Goal: Answer question/provide support: Share knowledge or assist other users

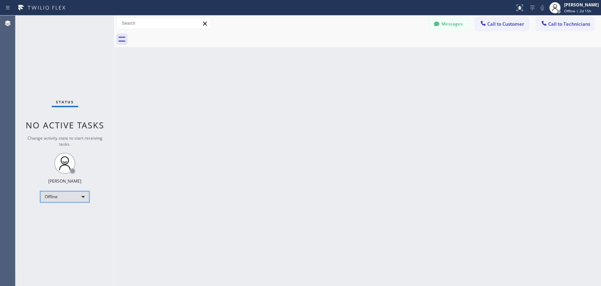
click at [57, 198] on div "Offline" at bounding box center [64, 196] width 49 height 11
click at [62, 221] on li "Unavailable" at bounding box center [65, 223] width 48 height 8
click at [541, 25] on span "Call to Technicians" at bounding box center [570, 24] width 42 height 6
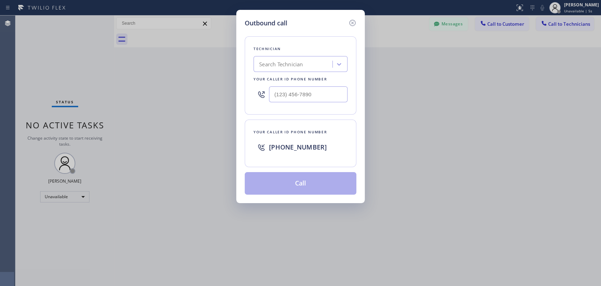
click at [287, 67] on div "Search Technician" at bounding box center [281, 64] width 44 height 8
type input "serg"
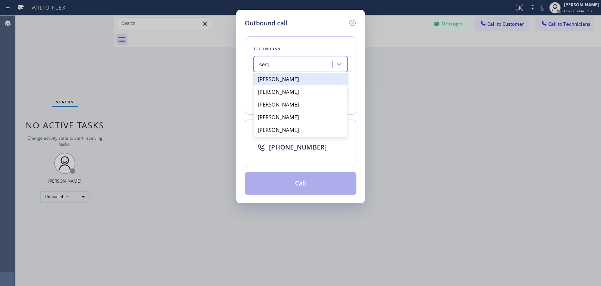
click at [317, 76] on div "[PERSON_NAME]" at bounding box center [301, 79] width 94 height 13
type input "(323) 304-1325"
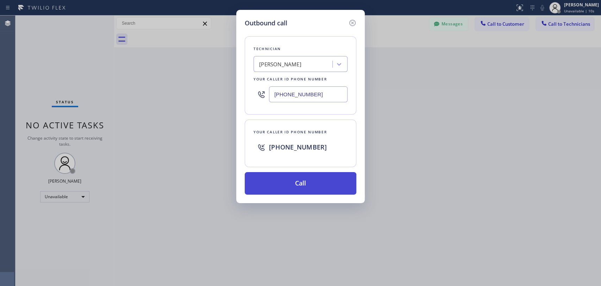
click at [296, 181] on button "Call" at bounding box center [301, 183] width 112 height 23
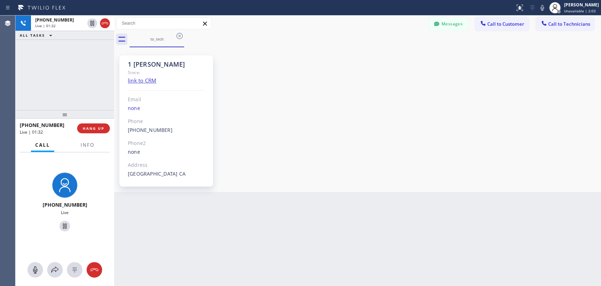
click at [91, 96] on div "+13233041325 Live | 01:32 ALL TASKS ALL TASKS ACTIVE TASKS TASKS IN WRAP UP" at bounding box center [65, 63] width 99 height 94
click at [102, 128] on span "HANG UP" at bounding box center [93, 128] width 21 height 5
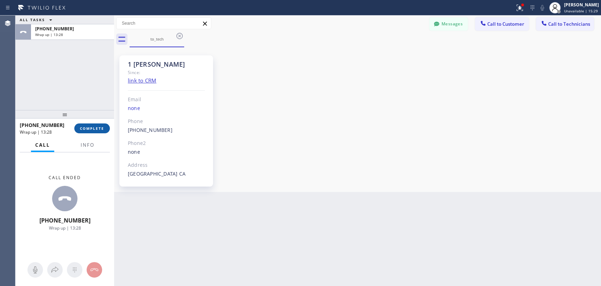
click at [87, 128] on span "COMPLETE" at bounding box center [92, 128] width 24 height 5
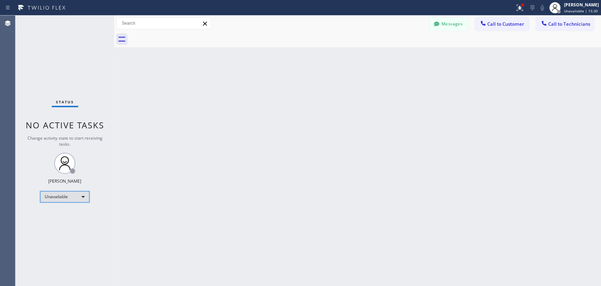
click at [60, 197] on div "Unavailable" at bounding box center [64, 196] width 49 height 11
click at [61, 215] on li "Available" at bounding box center [65, 214] width 48 height 8
click at [63, 194] on div "Available" at bounding box center [64, 193] width 49 height 11
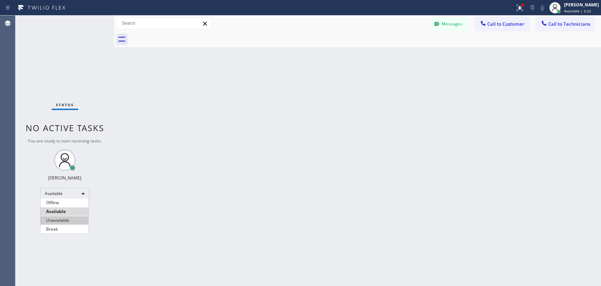
click at [69, 219] on li "Unavailable" at bounding box center [65, 220] width 48 height 8
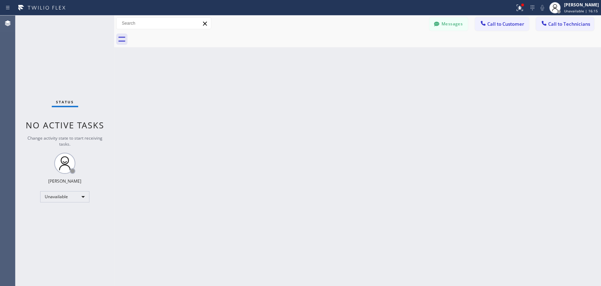
drag, startPoint x: 554, startPoint y: 25, endPoint x: 503, endPoint y: 23, distance: 51.5
click at [541, 24] on span "Call to Technicians" at bounding box center [570, 24] width 42 height 6
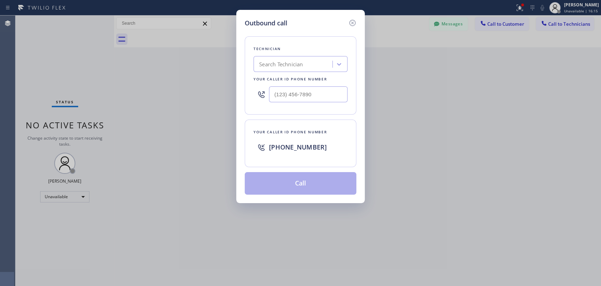
click at [322, 66] on div "Search Technician" at bounding box center [294, 64] width 77 height 12
type input "sev"
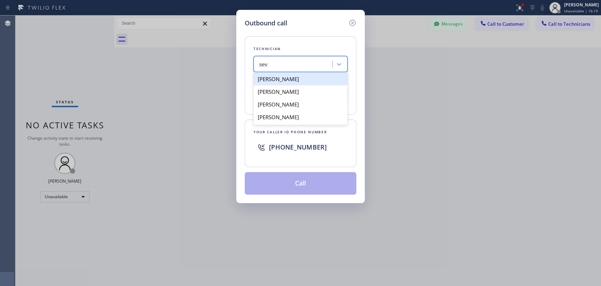
click at [287, 82] on div "Sevan Parseghian" at bounding box center [301, 79] width 94 height 13
type input "(818) 480-0219"
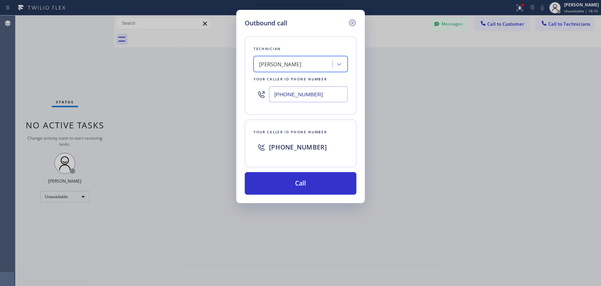
click at [353, 24] on icon at bounding box center [352, 23] width 8 height 8
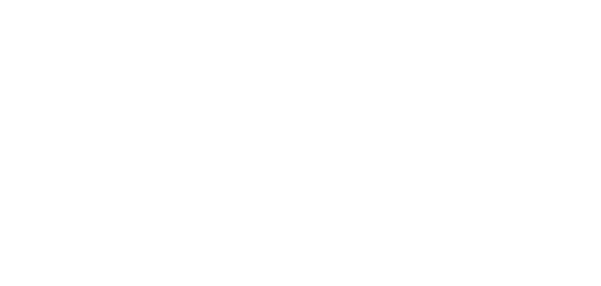
drag, startPoint x: 485, startPoint y: 117, endPoint x: 478, endPoint y: 116, distance: 7.5
click at [485, 117] on div at bounding box center [300, 143] width 601 height 286
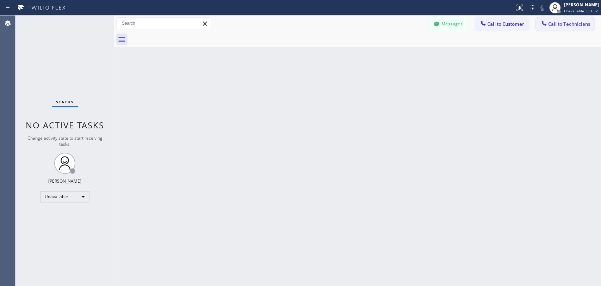
click at [546, 22] on icon at bounding box center [544, 23] width 7 height 7
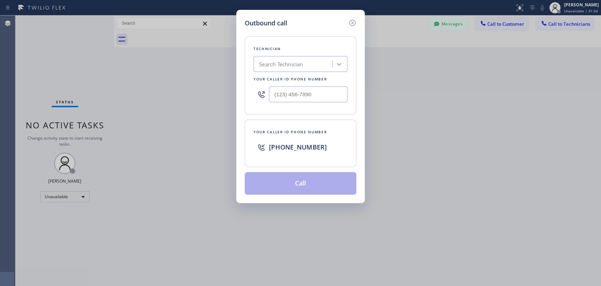
drag, startPoint x: 287, startPoint y: 73, endPoint x: 287, endPoint y: 68, distance: 5.0
click at [287, 73] on div "Technician Search Technician Your caller id phone number" at bounding box center [301, 75] width 112 height 78
click at [286, 67] on div "Search Technician" at bounding box center [281, 64] width 44 height 8
type input "davi"
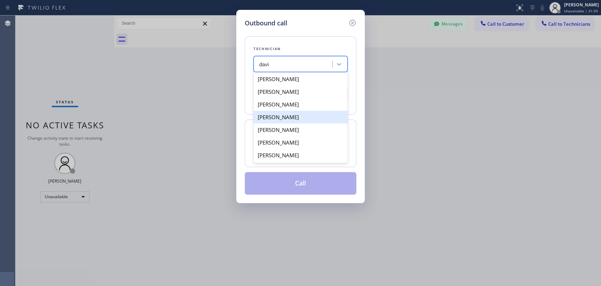
click at [310, 122] on div "David Romero" at bounding box center [301, 117] width 94 height 13
type input "(323) 579-9547"
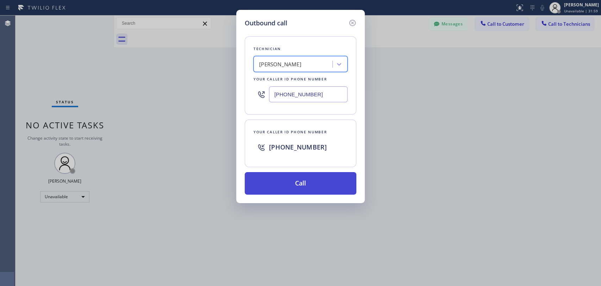
click at [306, 178] on button "Call" at bounding box center [301, 183] width 112 height 23
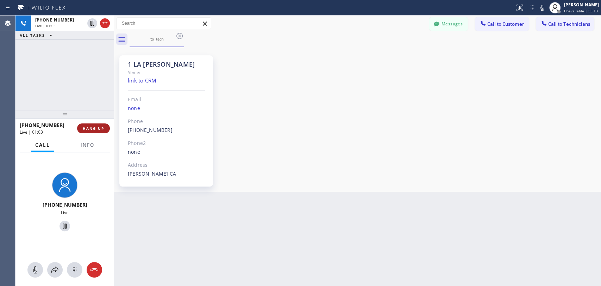
click at [95, 131] on button "HANG UP" at bounding box center [93, 128] width 33 height 10
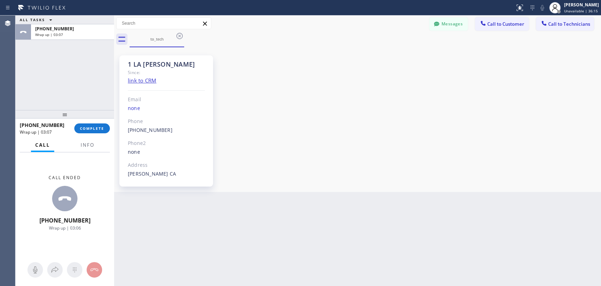
drag, startPoint x: 91, startPoint y: 130, endPoint x: 122, endPoint y: 119, distance: 33.0
click at [91, 130] on span "COMPLETE" at bounding box center [92, 128] width 24 height 5
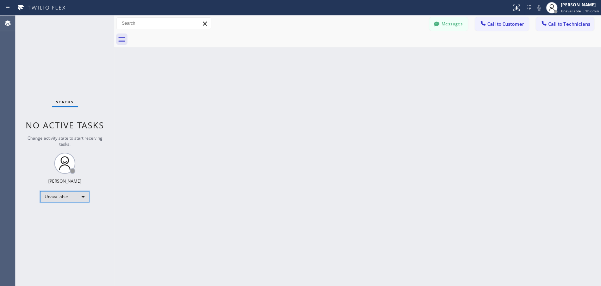
click at [70, 198] on div "Unavailable" at bounding box center [64, 196] width 49 height 11
click at [73, 215] on li "Available" at bounding box center [65, 214] width 48 height 8
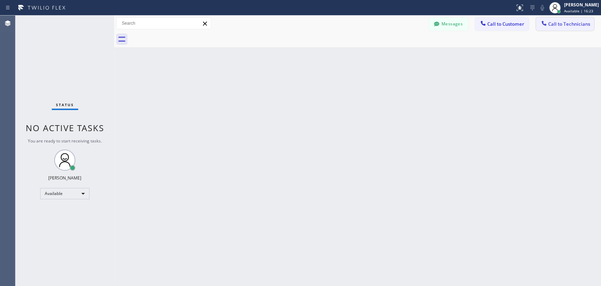
click at [562, 27] on button "Call to Technicians" at bounding box center [565, 23] width 58 height 13
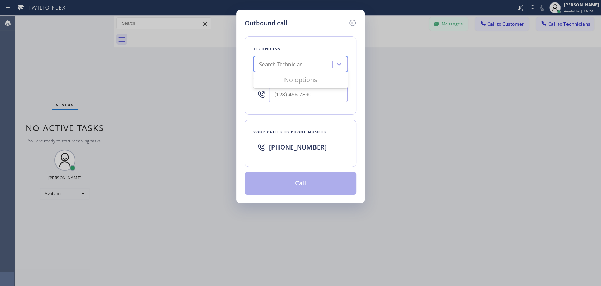
click at [292, 58] on div "Search Technician" at bounding box center [294, 64] width 77 height 12
type input "shah"
click at [309, 78] on div "Shahpoor Ariyaee" at bounding box center [301, 79] width 94 height 13
type input "(818) 588-0896"
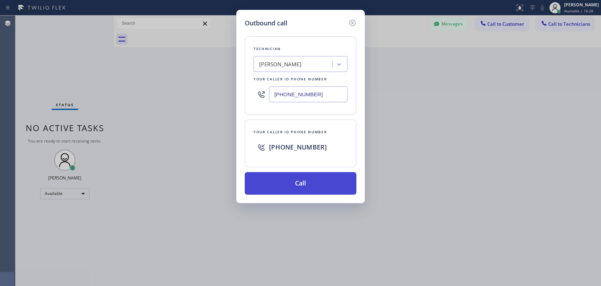
click at [302, 182] on button "Call" at bounding box center [301, 183] width 112 height 23
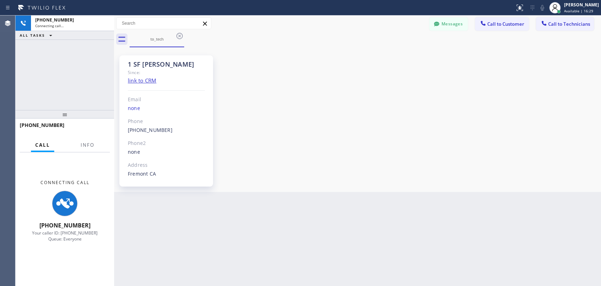
scroll to position [40, 0]
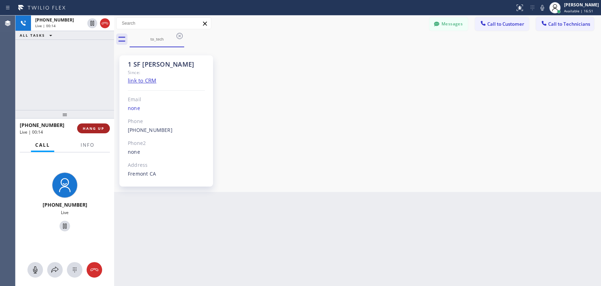
click at [94, 128] on span "HANG UP" at bounding box center [93, 128] width 21 height 5
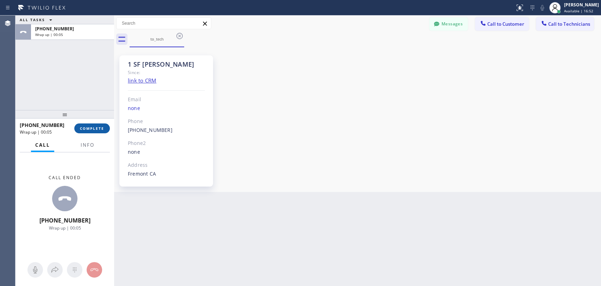
click at [92, 130] on span "COMPLETE" at bounding box center [92, 128] width 24 height 5
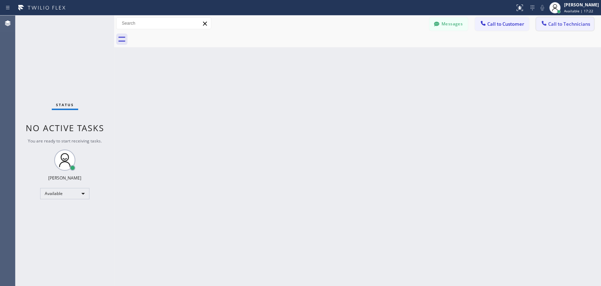
click at [551, 26] on span "Call to Technicians" at bounding box center [570, 24] width 42 height 6
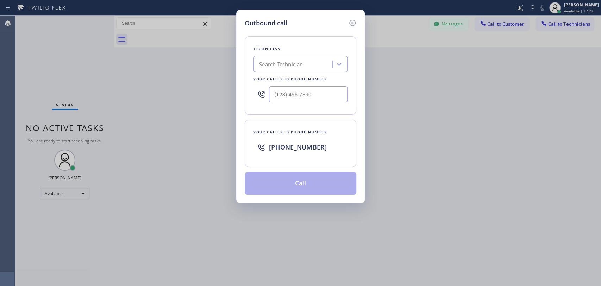
click at [258, 67] on div "Search Technician" at bounding box center [294, 64] width 77 height 12
type input "deni"
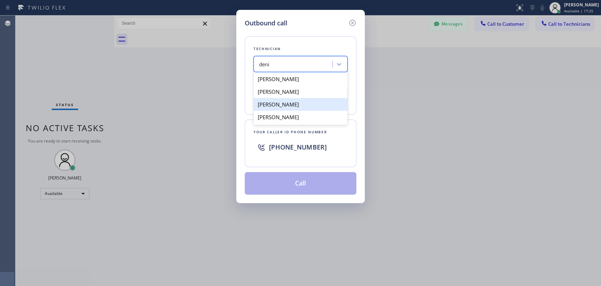
click at [305, 104] on div "Denis Nikolayevich Bolshunov" at bounding box center [301, 104] width 94 height 13
type input "(949) 394-0845"
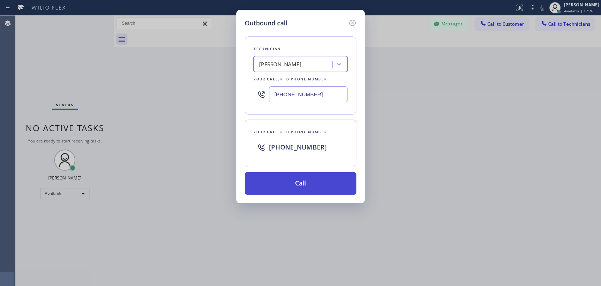
click at [301, 182] on button "Call" at bounding box center [301, 183] width 112 height 23
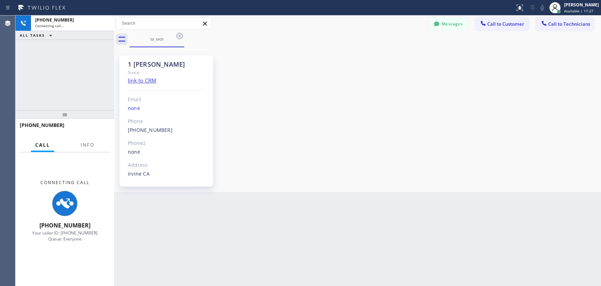
scroll to position [3780, 0]
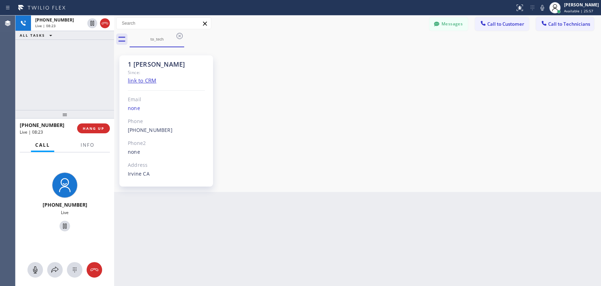
click at [83, 94] on div "+19493940845 Live | 08:23 ALL TASKS ALL TASKS ACTIVE TASKS TASKS IN WRAP UP" at bounding box center [65, 63] width 99 height 94
click at [94, 128] on span "HANG UP" at bounding box center [93, 128] width 21 height 5
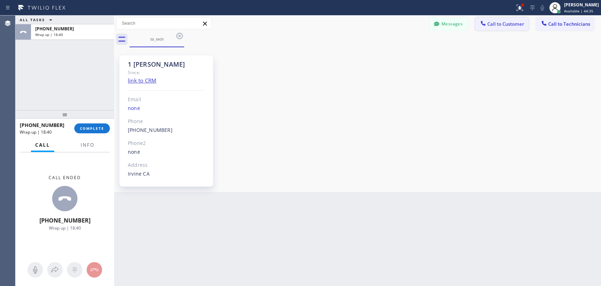
click at [89, 127] on span "COMPLETE" at bounding box center [92, 128] width 24 height 5
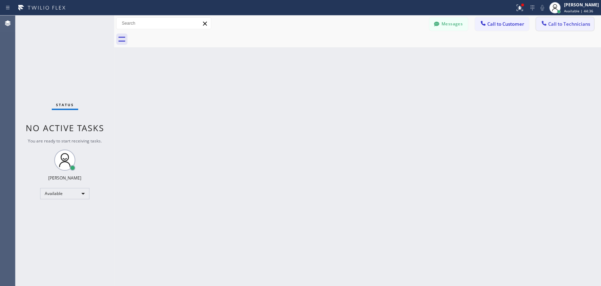
click at [565, 25] on span "Call to Technicians" at bounding box center [570, 24] width 42 height 6
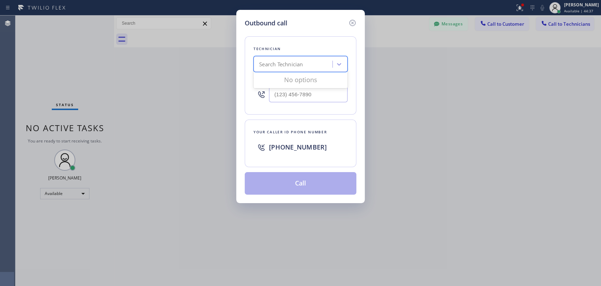
click at [276, 59] on div "Search Technician" at bounding box center [294, 64] width 77 height 12
type input "arm"
click at [278, 83] on div "[PERSON_NAME]" at bounding box center [301, 79] width 94 height 13
type input "[PHONE_NUMBER]"
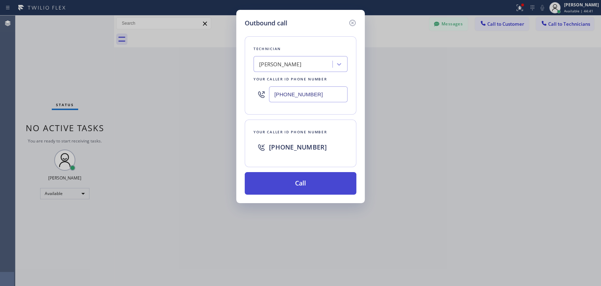
click at [309, 179] on button "Call" at bounding box center [301, 183] width 112 height 23
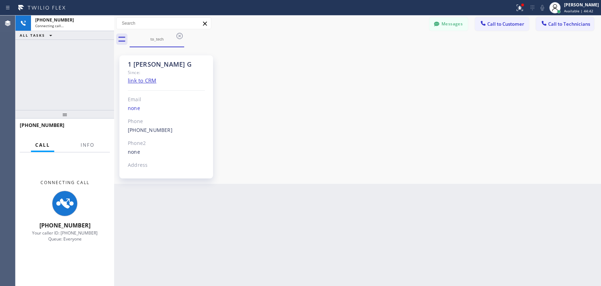
scroll to position [1328, 0]
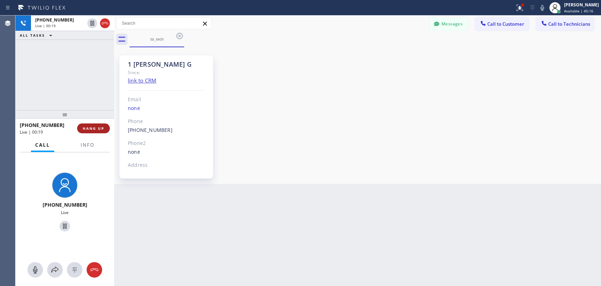
click at [100, 128] on span "HANG UP" at bounding box center [93, 128] width 21 height 5
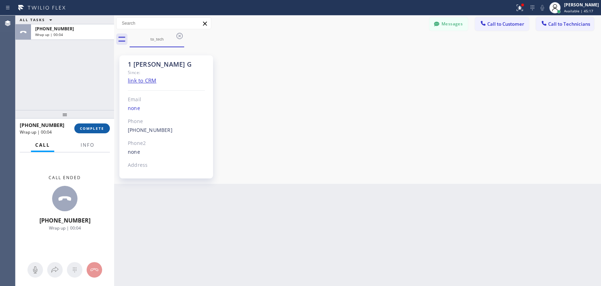
click at [97, 128] on span "COMPLETE" at bounding box center [92, 128] width 24 height 5
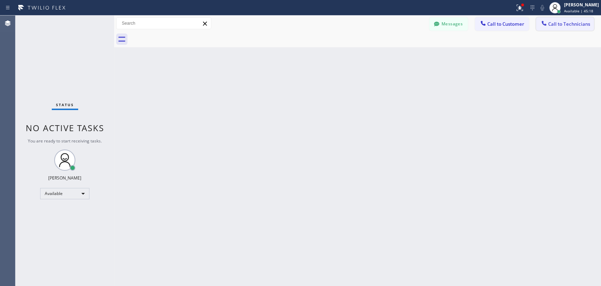
click at [555, 23] on span "Call to Technicians" at bounding box center [570, 24] width 42 height 6
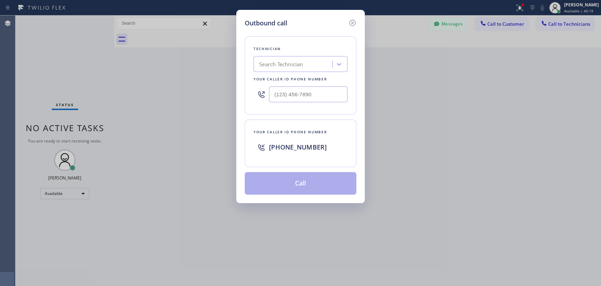
click at [292, 67] on div "Search Technician" at bounding box center [281, 64] width 44 height 8
type input "arm"
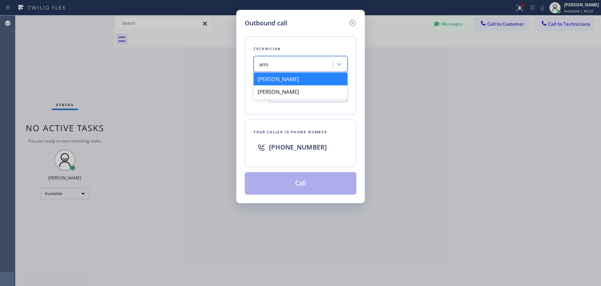
click at [321, 80] on div "[PERSON_NAME]" at bounding box center [301, 79] width 94 height 13
type input "[PHONE_NUMBER]"
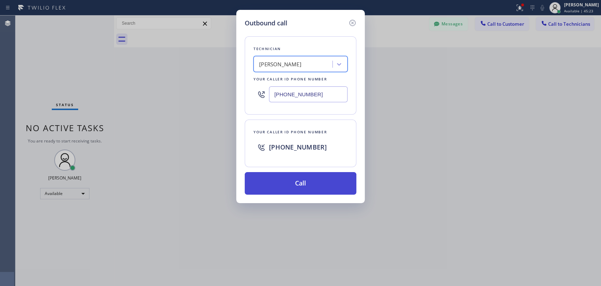
click at [291, 179] on button "Call" at bounding box center [301, 183] width 112 height 23
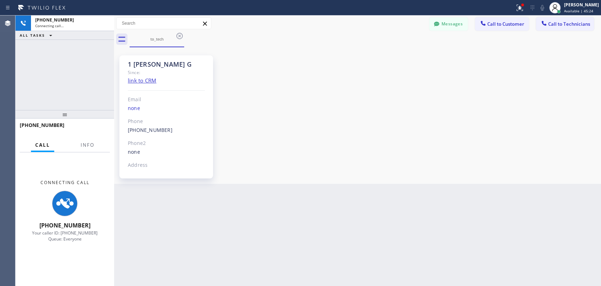
scroll to position [1328, 0]
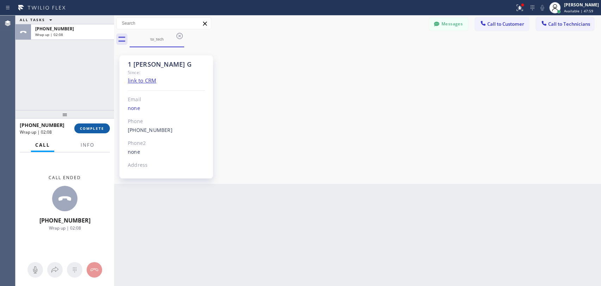
click at [93, 132] on button "COMPLETE" at bounding box center [92, 128] width 36 height 10
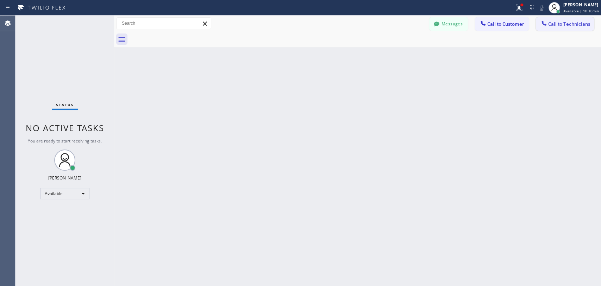
click at [566, 23] on span "Call to Technicians" at bounding box center [570, 24] width 42 height 6
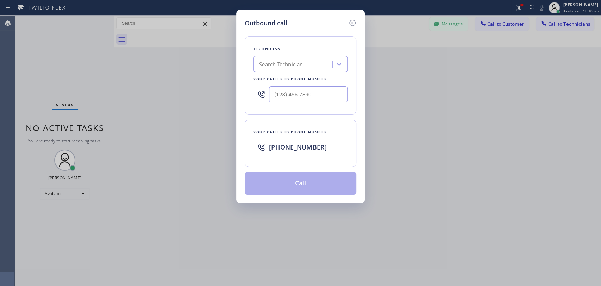
click at [313, 61] on div "Search Technician" at bounding box center [294, 64] width 77 height 12
type input "ыукп"
click at [260, 66] on div "Search Technician" at bounding box center [294, 64] width 77 height 12
drag, startPoint x: 259, startPoint y: 64, endPoint x: 312, endPoint y: 69, distance: 53.4
click at [312, 69] on div "ыукп ыукп" at bounding box center [294, 64] width 77 height 12
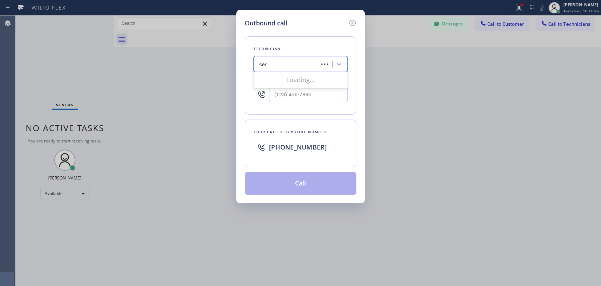
type input "serg"
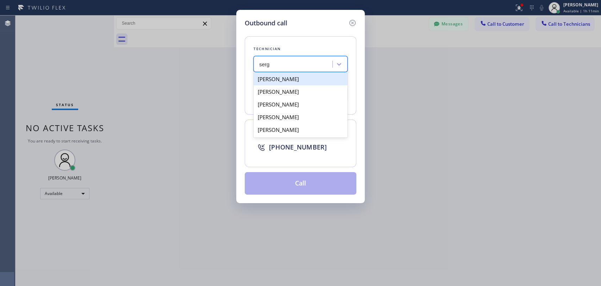
click at [297, 81] on div "[PERSON_NAME]" at bounding box center [301, 79] width 94 height 13
type input "(323) 304-1325"
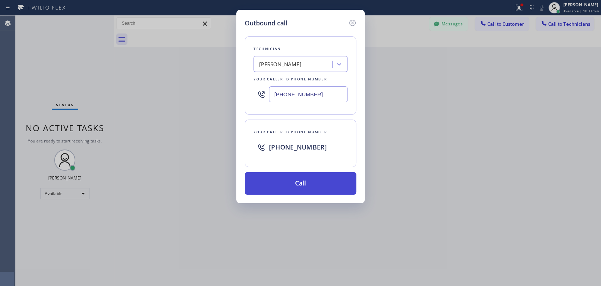
click at [313, 192] on button "Call" at bounding box center [301, 183] width 112 height 23
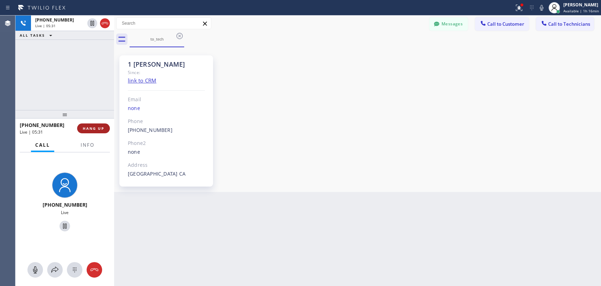
click at [101, 129] on span "HANG UP" at bounding box center [93, 128] width 21 height 5
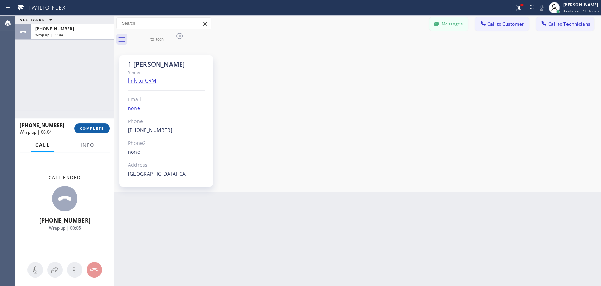
click at [101, 128] on span "COMPLETE" at bounding box center [92, 128] width 24 height 5
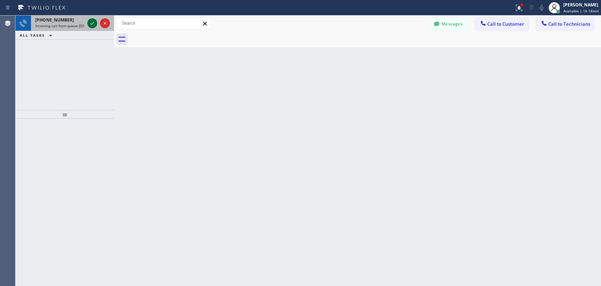
click at [92, 23] on icon at bounding box center [92, 23] width 8 height 8
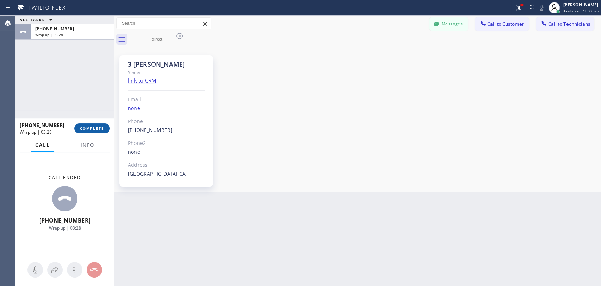
click at [93, 129] on span "COMPLETE" at bounding box center [92, 128] width 24 height 5
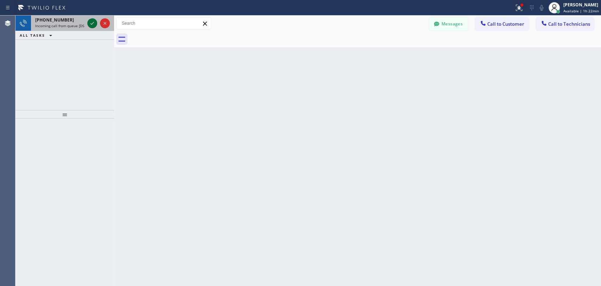
click at [91, 23] on icon at bounding box center [92, 23] width 8 height 8
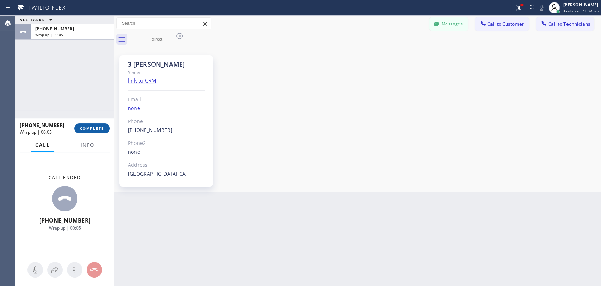
click at [102, 131] on button "COMPLETE" at bounding box center [92, 128] width 36 height 10
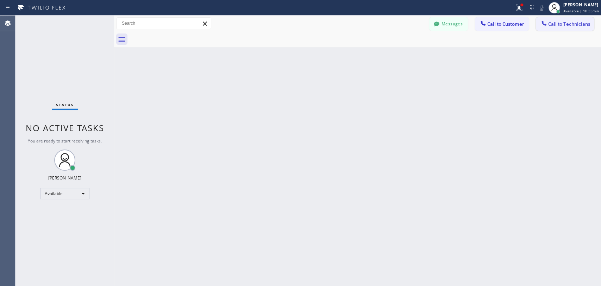
click at [553, 26] on span "Call to Technicians" at bounding box center [570, 24] width 42 height 6
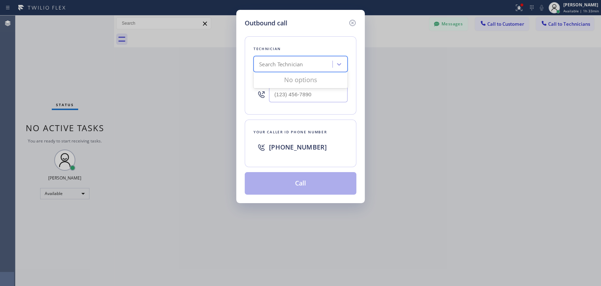
click at [303, 60] on div "Search Technician" at bounding box center [281, 64] width 44 height 8
type input "serg"
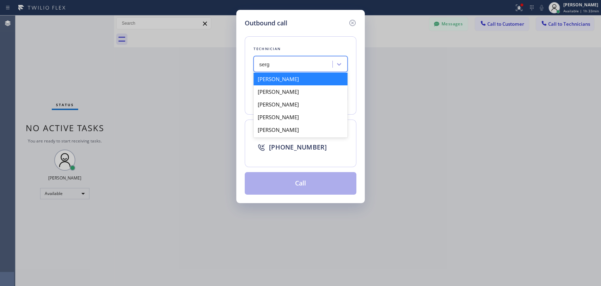
click at [303, 81] on div "[PERSON_NAME]" at bounding box center [301, 79] width 94 height 13
type input "(323) 304-1325"
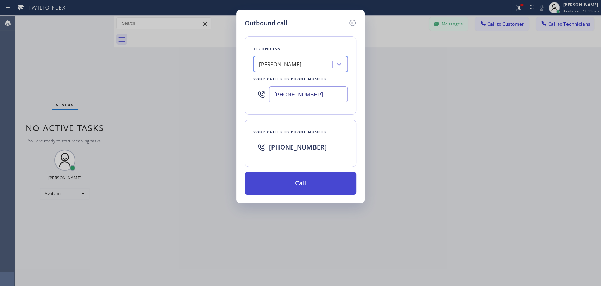
click at [310, 185] on button "Call" at bounding box center [301, 183] width 112 height 23
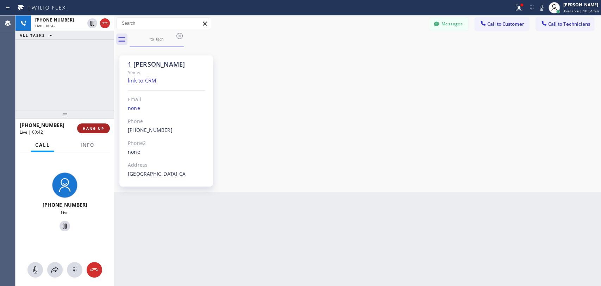
click at [100, 130] on span "HANG UP" at bounding box center [93, 128] width 21 height 5
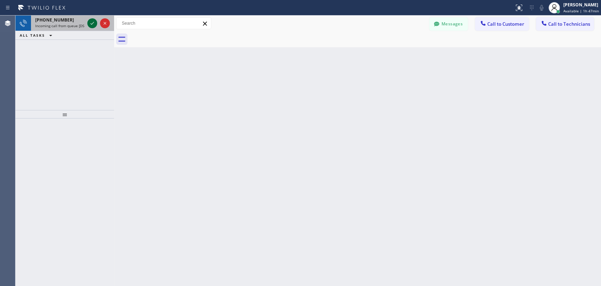
click at [92, 20] on icon at bounding box center [92, 23] width 8 height 8
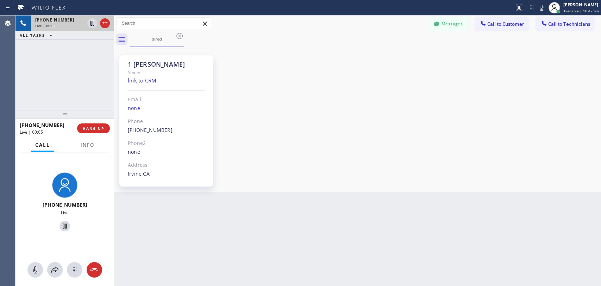
scroll to position [3780, 0]
click at [96, 132] on button "HANG UP" at bounding box center [93, 128] width 33 height 10
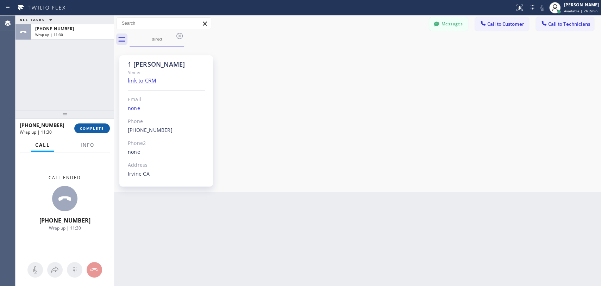
click at [100, 128] on span "COMPLETE" at bounding box center [92, 128] width 24 height 5
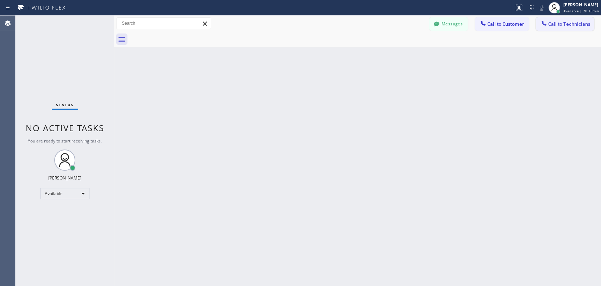
click at [555, 26] on span "Call to Technicians" at bounding box center [570, 24] width 42 height 6
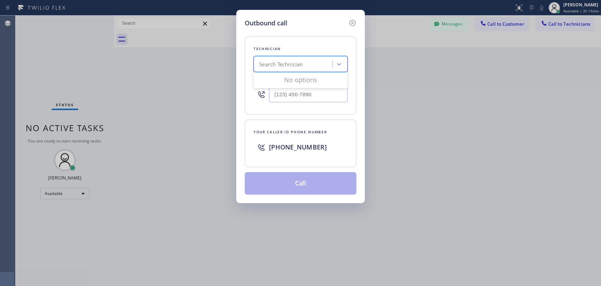
click at [298, 64] on div "Search Technician" at bounding box center [281, 64] width 44 height 8
type input "sevak"
click at [292, 80] on div "[PERSON_NAME]" at bounding box center [301, 79] width 94 height 13
type input "[PHONE_NUMBER]"
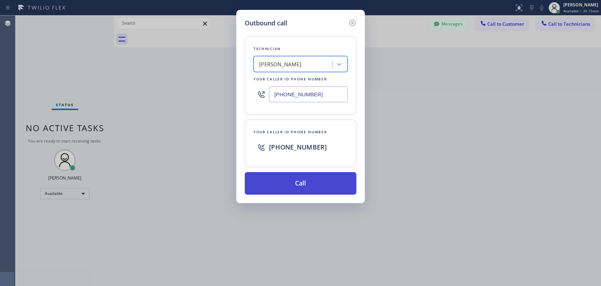
click at [296, 186] on button "Call" at bounding box center [301, 183] width 112 height 23
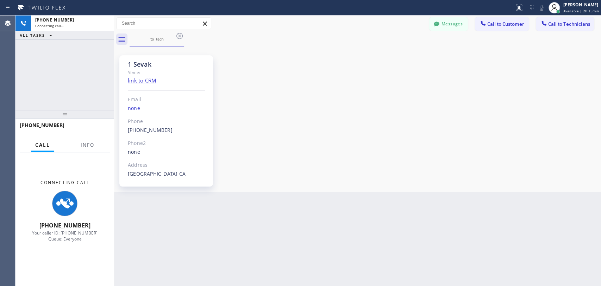
scroll to position [331, 0]
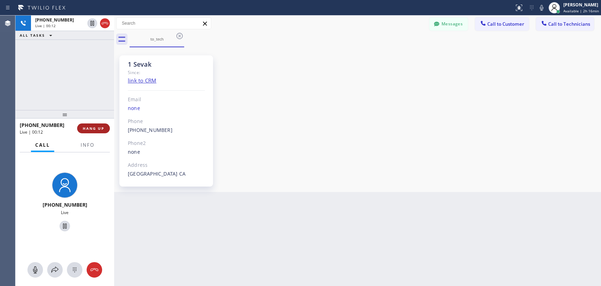
click at [87, 130] on span "HANG UP" at bounding box center [93, 128] width 21 height 5
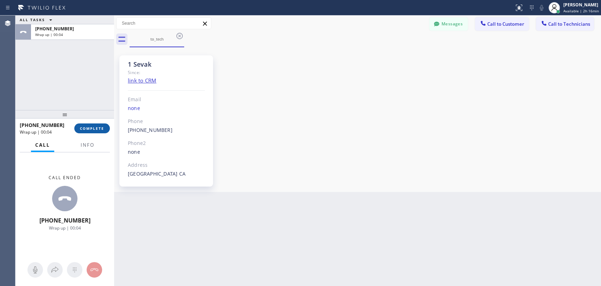
click at [87, 130] on span "COMPLETE" at bounding box center [92, 128] width 24 height 5
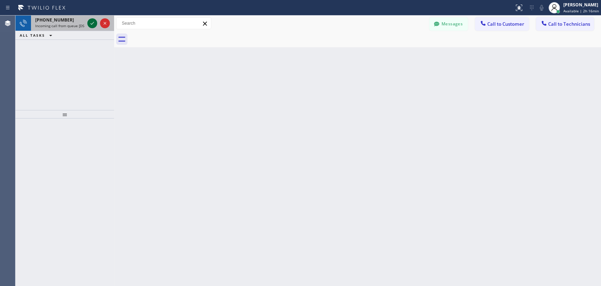
click at [88, 20] on icon at bounding box center [92, 23] width 8 height 8
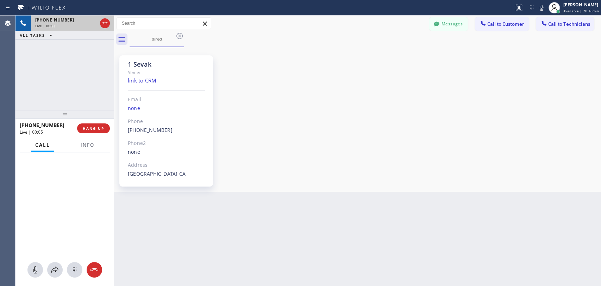
scroll to position [331, 0]
click at [99, 92] on div "+18186251094 Live | 05:07 ALL TASKS ALL TASKS ACTIVE TASKS TASKS IN WRAP UP" at bounding box center [65, 63] width 99 height 94
click at [102, 130] on span "HANG UP" at bounding box center [93, 128] width 21 height 5
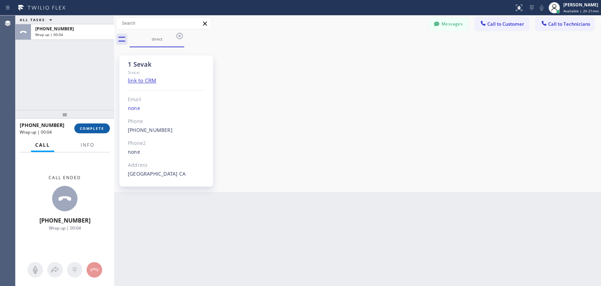
click at [102, 130] on span "COMPLETE" at bounding box center [92, 128] width 24 height 5
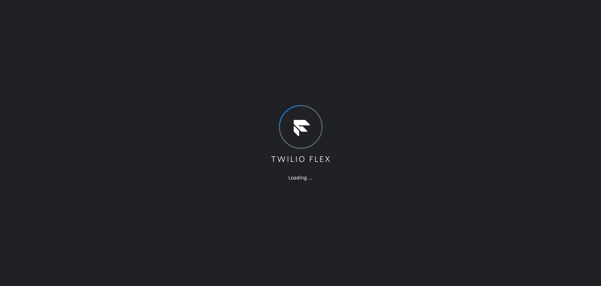
click at [545, 151] on div "Loading ..." at bounding box center [300, 143] width 601 height 286
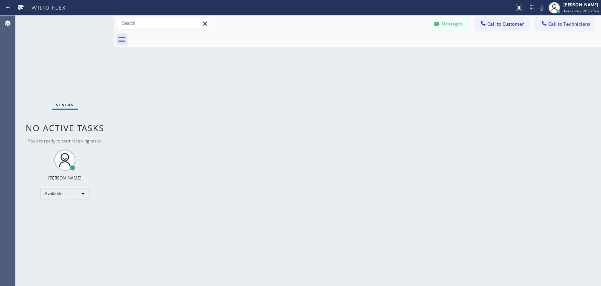
click at [552, 21] on span "Call to Technicians" at bounding box center [570, 24] width 42 height 6
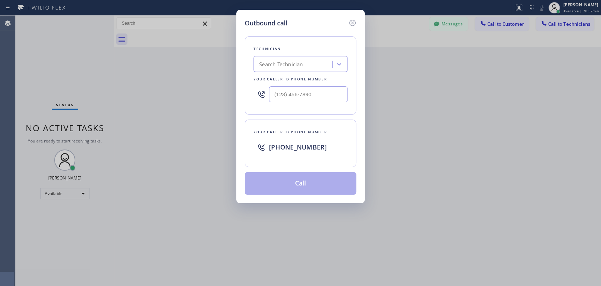
click at [294, 68] on div "Search Technician" at bounding box center [281, 64] width 44 height 8
type input "[PERSON_NAME]"
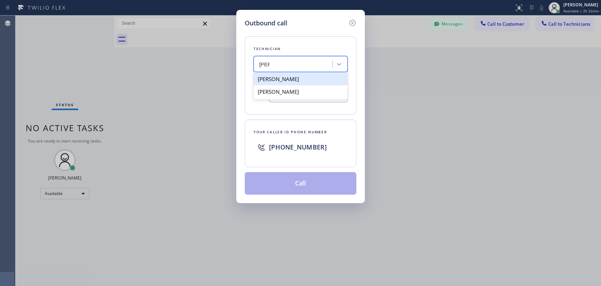
click at [303, 79] on div "[PERSON_NAME]" at bounding box center [301, 79] width 94 height 13
type input "[PHONE_NUMBER]"
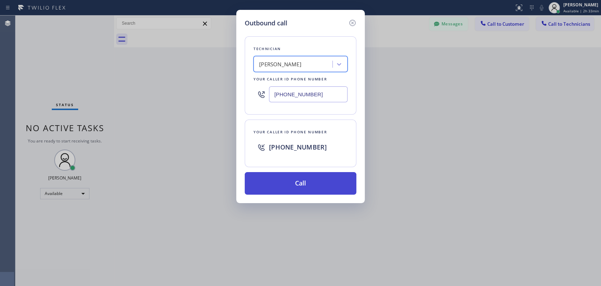
click at [288, 183] on button "Call" at bounding box center [301, 183] width 112 height 23
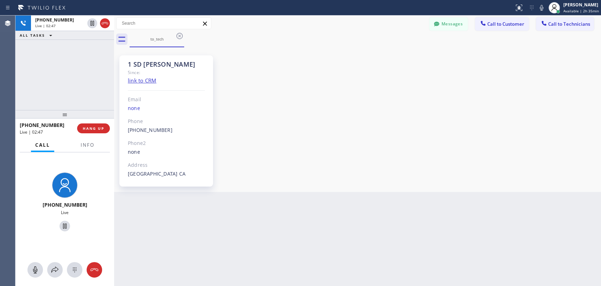
drag, startPoint x: 527, startPoint y: 132, endPoint x: 441, endPoint y: 120, distance: 86.4
click at [527, 132] on div "1 SD [PERSON_NAME] Since: link to CRM Email none Phone [PHONE_NUMBER] Outbound …" at bounding box center [358, 119] width 484 height 141
click at [91, 129] on span "HANG UP" at bounding box center [93, 128] width 21 height 5
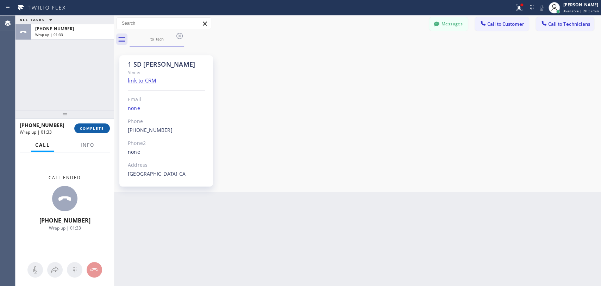
click at [97, 130] on span "COMPLETE" at bounding box center [92, 128] width 24 height 5
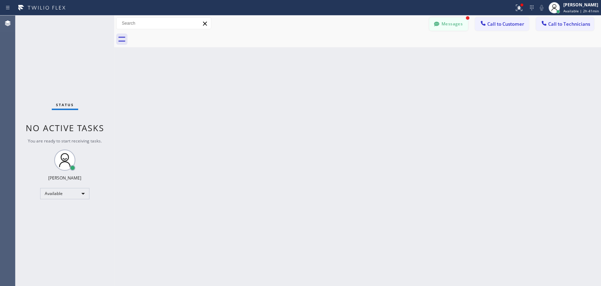
click at [464, 26] on button "Messages" at bounding box center [448, 23] width 39 height 13
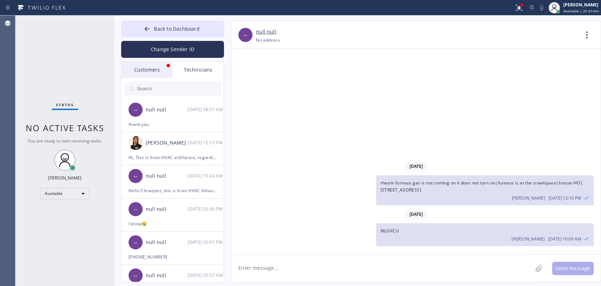
click at [147, 76] on div "Customers" at bounding box center [147, 70] width 51 height 16
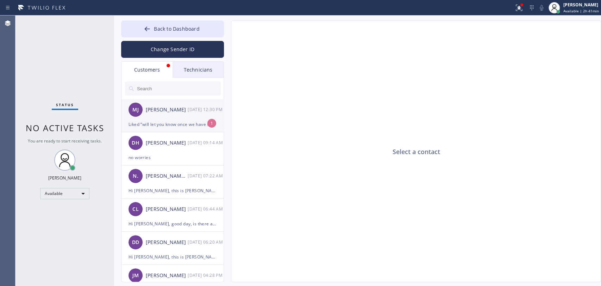
click at [184, 123] on div "Liked “will let you know once we have sooner”" at bounding box center [173, 124] width 88 height 8
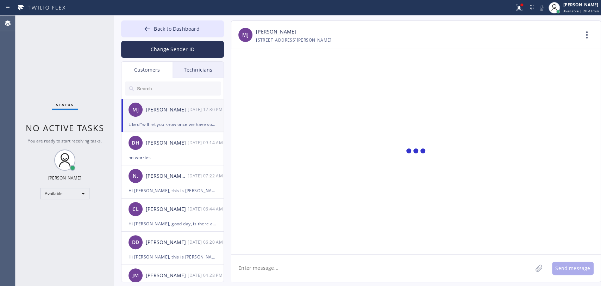
scroll to position [44, 0]
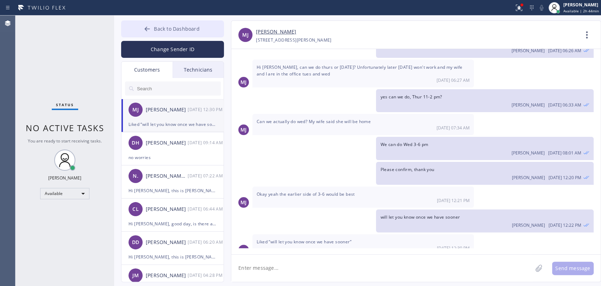
click at [174, 28] on span "Back to Dashboard" at bounding box center [176, 28] width 45 height 7
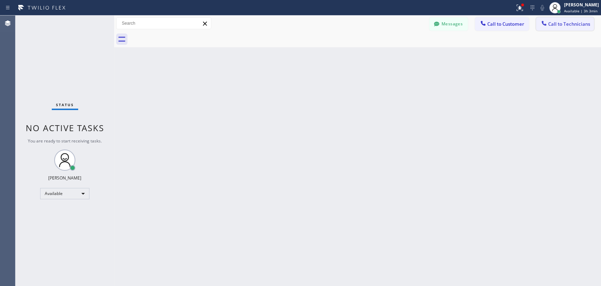
click at [552, 21] on span "Call to Technicians" at bounding box center [570, 24] width 42 height 6
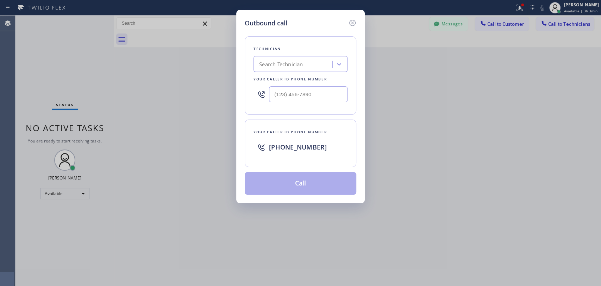
click at [307, 66] on div "Search Technician" at bounding box center [294, 64] width 77 height 12
type input "serg"
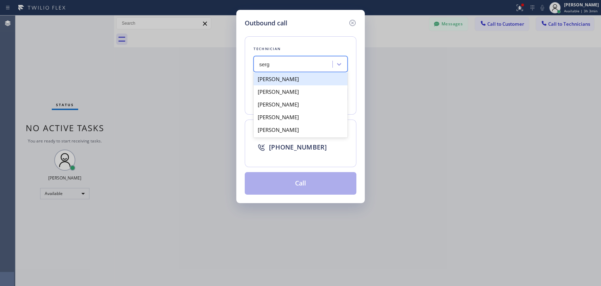
click at [291, 78] on div "[PERSON_NAME]" at bounding box center [301, 79] width 94 height 13
type input "(323) 304-1325"
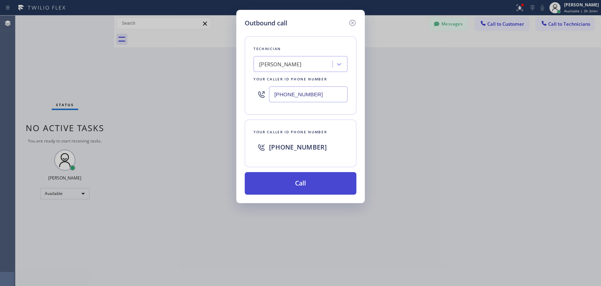
click at [313, 186] on button "Call" at bounding box center [301, 183] width 112 height 23
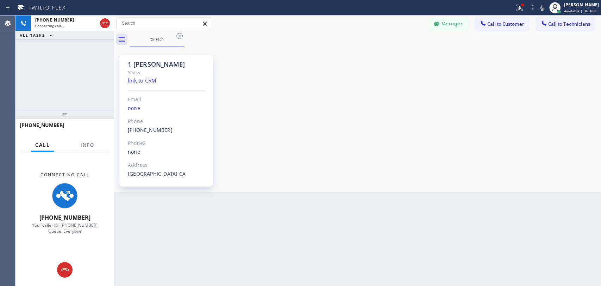
click at [491, 128] on div "1 Sergey Since: link to CRM Email none Phone (323) 304-1325 Outbound call Techn…" at bounding box center [358, 119] width 484 height 141
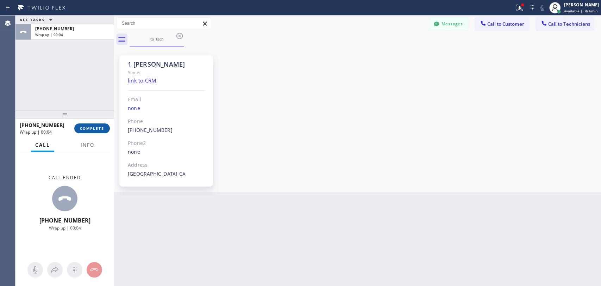
click at [101, 130] on span "COMPLETE" at bounding box center [92, 128] width 24 height 5
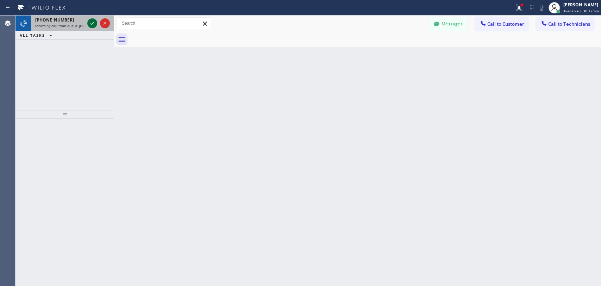
click at [90, 21] on icon at bounding box center [92, 23] width 8 height 8
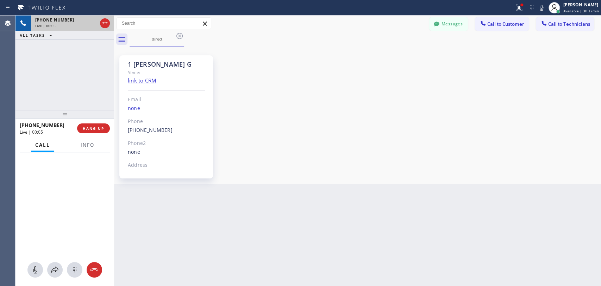
scroll to position [1328, 0]
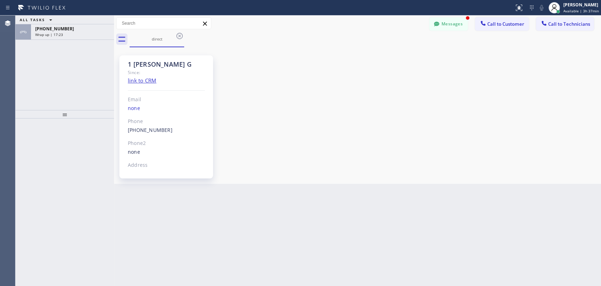
drag, startPoint x: 177, startPoint y: 35, endPoint x: 147, endPoint y: 38, distance: 29.8
click at [177, 35] on icon at bounding box center [179, 36] width 6 height 6
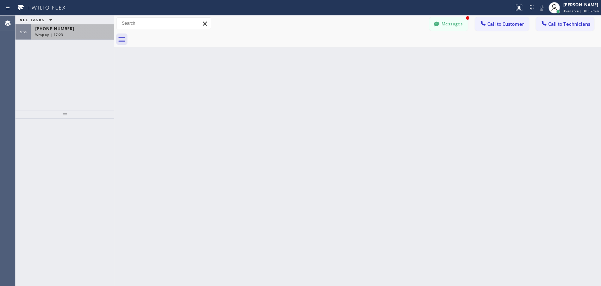
click at [96, 37] on div "[PHONE_NUMBER] Wrap up | 17:23" at bounding box center [71, 32] width 80 height 16
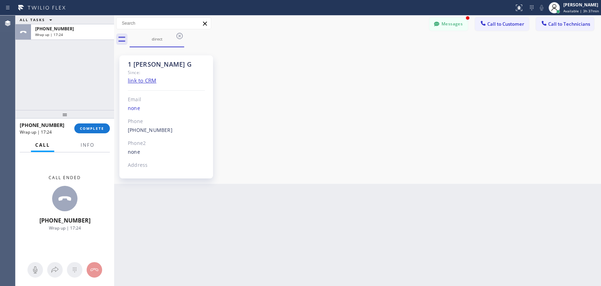
scroll to position [1328, 0]
click at [92, 129] on span "COMPLETE" at bounding box center [92, 128] width 24 height 5
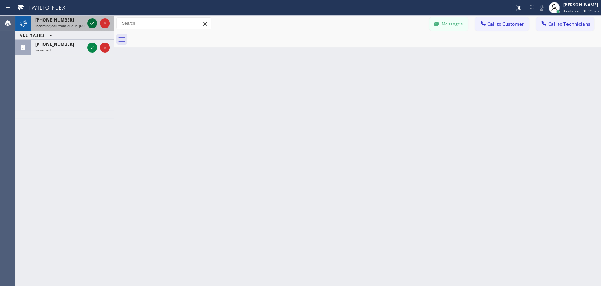
click at [91, 24] on icon at bounding box center [93, 23] width 4 height 3
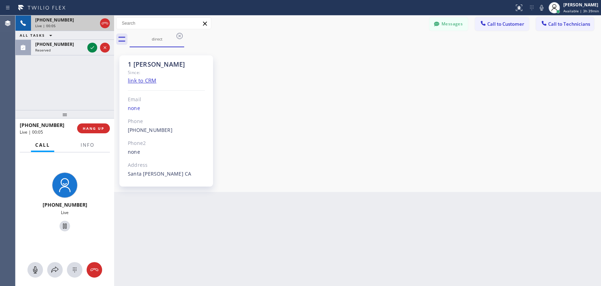
scroll to position [225, 0]
drag, startPoint x: 93, startPoint y: 130, endPoint x: 98, endPoint y: 122, distance: 9.3
click at [93, 129] on span "HANG UP" at bounding box center [93, 128] width 21 height 5
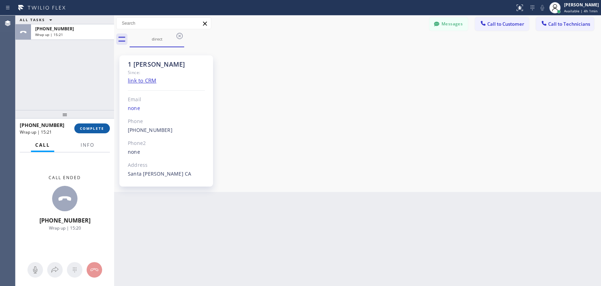
click at [87, 129] on span "COMPLETE" at bounding box center [92, 128] width 24 height 5
